Goal: Task Accomplishment & Management: Use online tool/utility

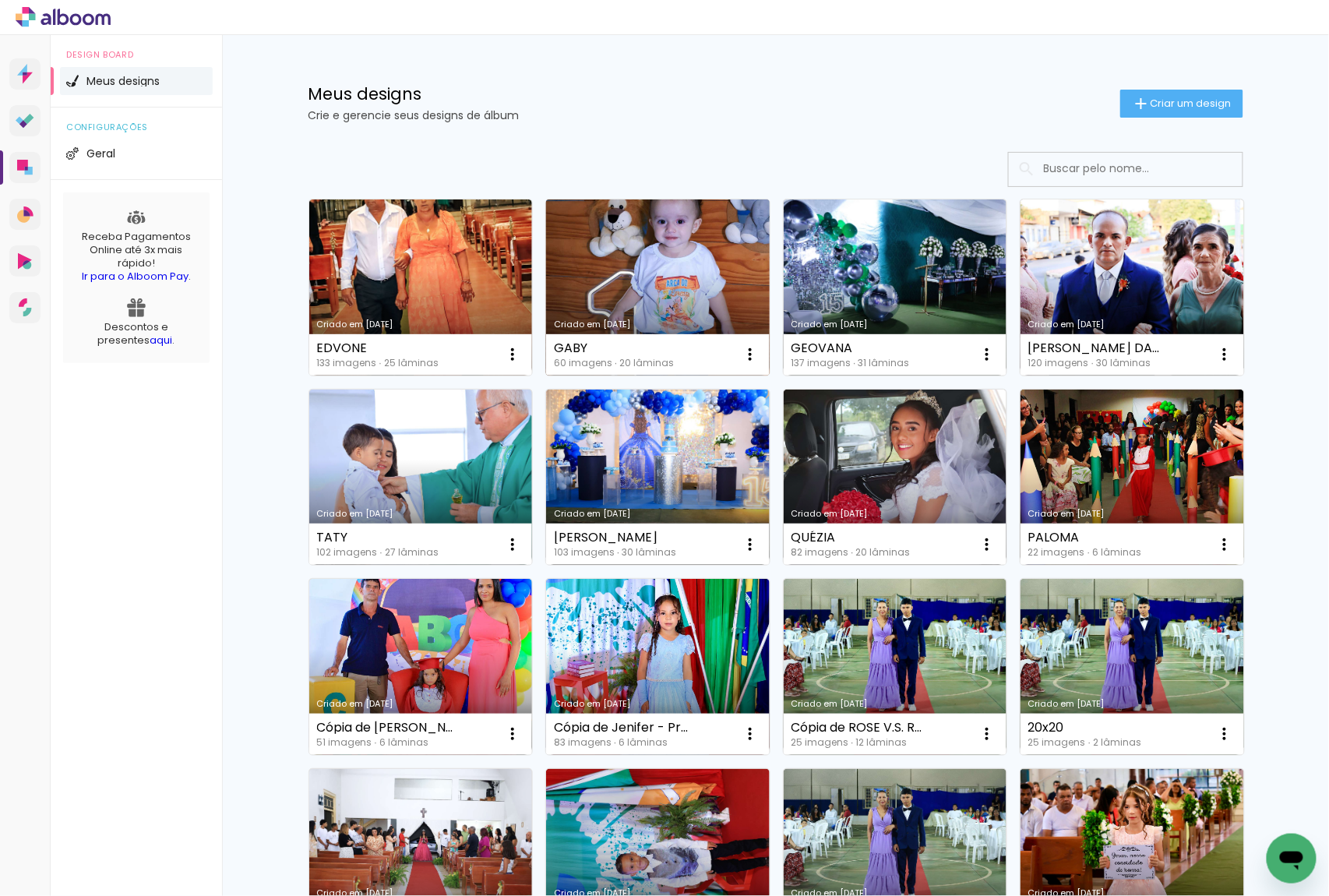
click at [631, 282] on link "Criado em [DATE]" at bounding box center [658, 287] width 224 height 176
